Goal: Learn about a topic

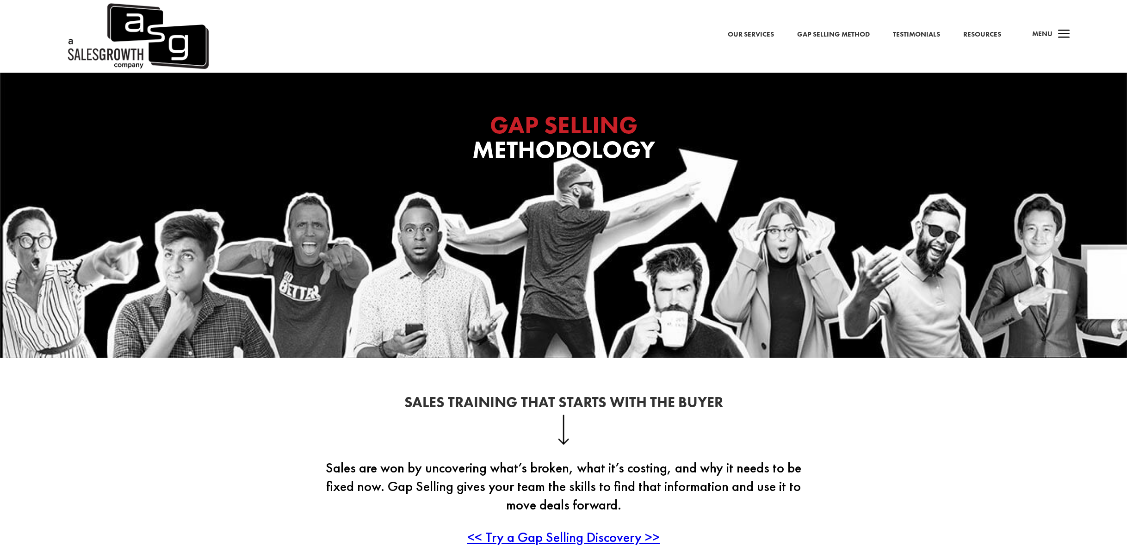
click at [1063, 29] on span "a" at bounding box center [1064, 34] width 19 height 19
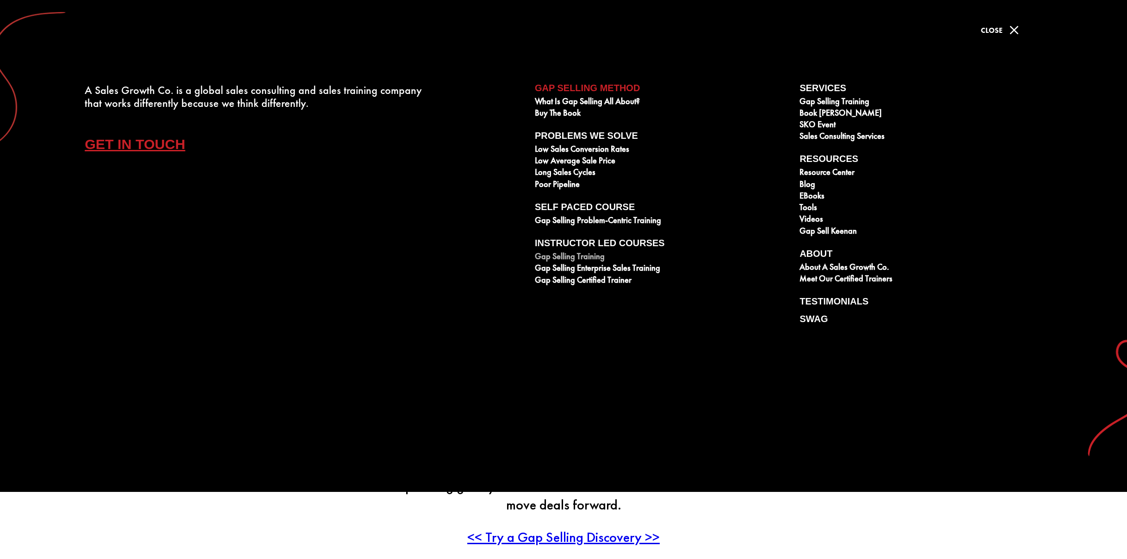
click at [554, 256] on link "Gap Selling Training" at bounding box center [662, 258] width 255 height 12
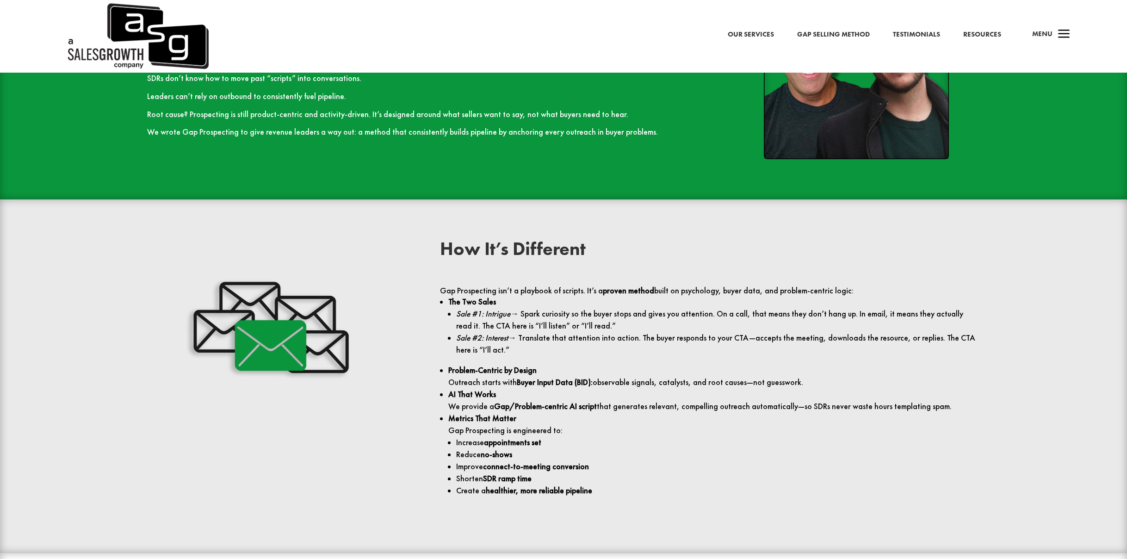
scroll to position [1157, 0]
